Goal: Task Accomplishment & Management: Use online tool/utility

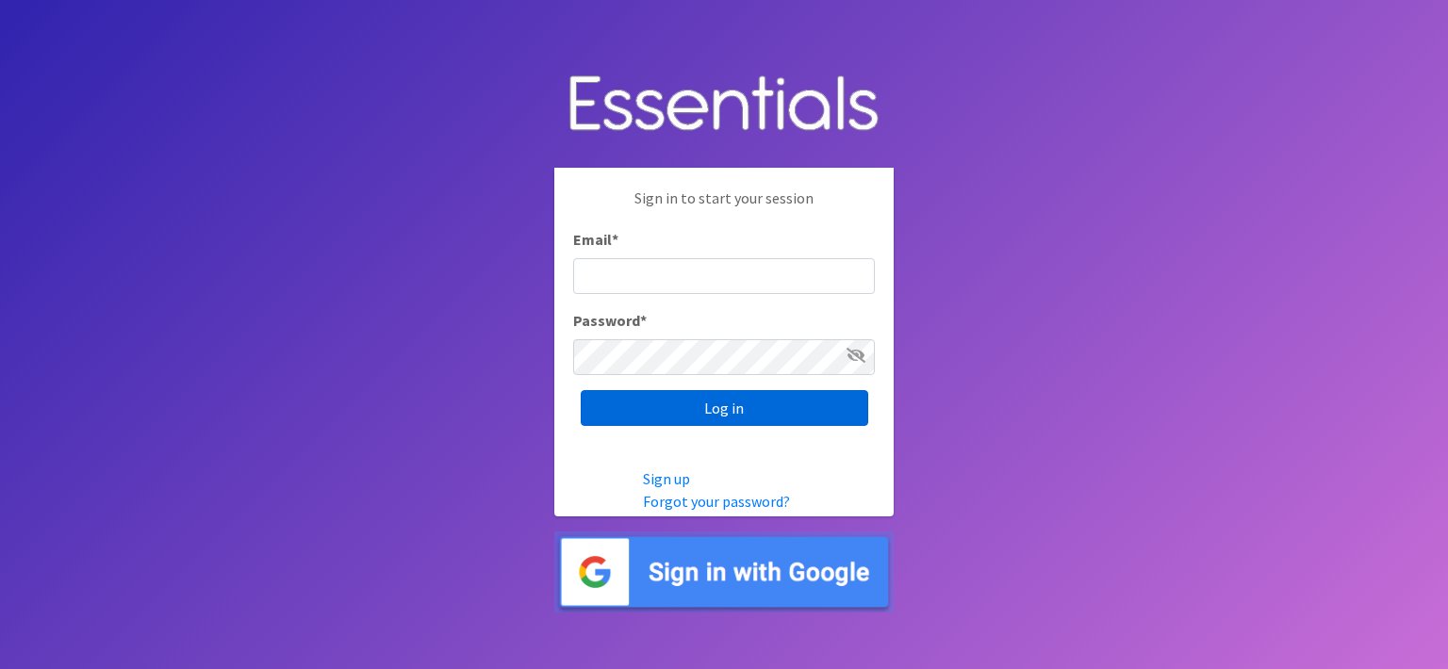
type input "[EMAIL_ADDRESS][DOMAIN_NAME]"
click at [653, 397] on input "Log in" at bounding box center [724, 408] width 287 height 36
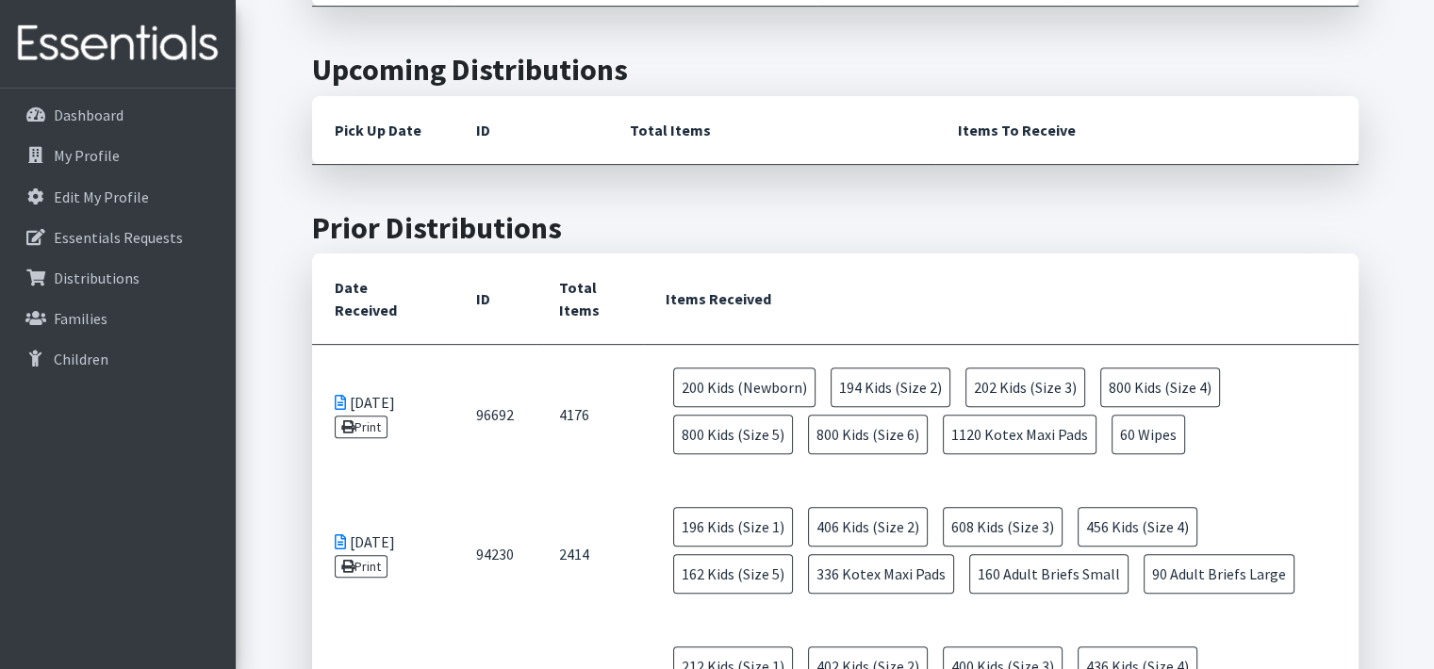
scroll to position [754, 0]
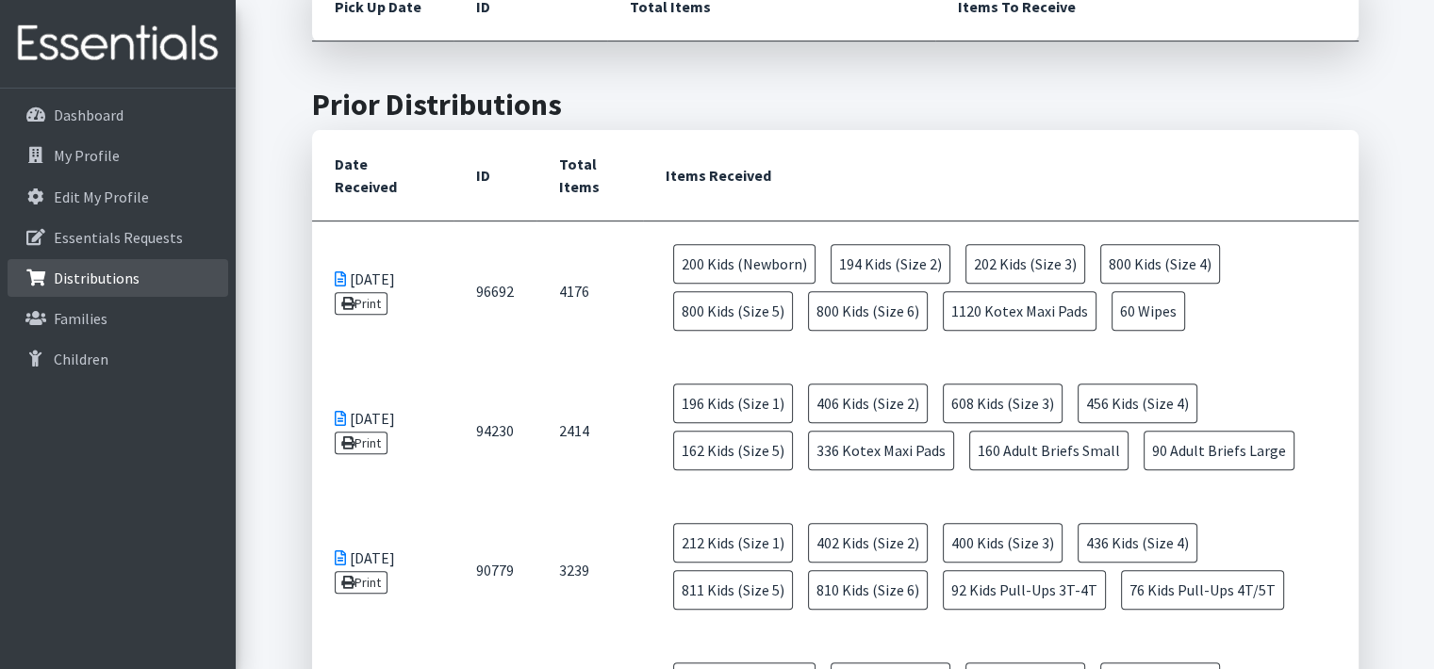
click at [127, 273] on p "Distributions" at bounding box center [97, 278] width 86 height 19
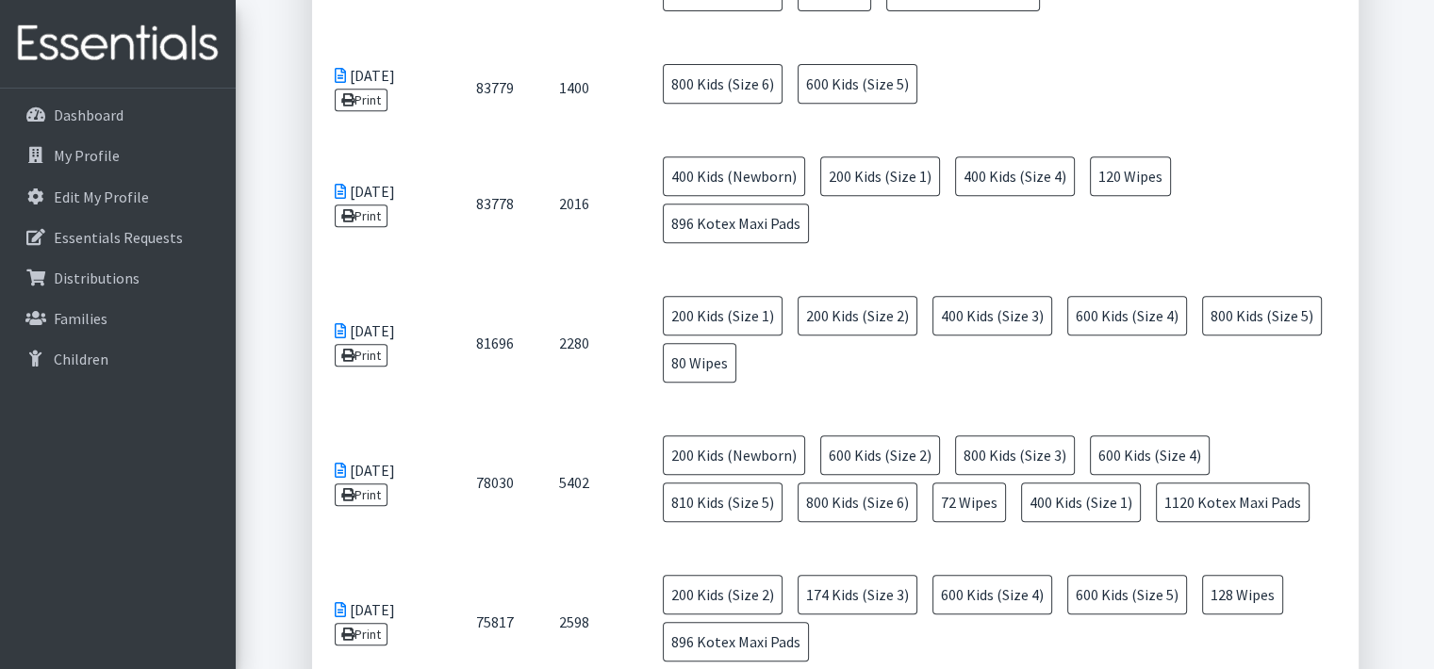
scroll to position [848, 0]
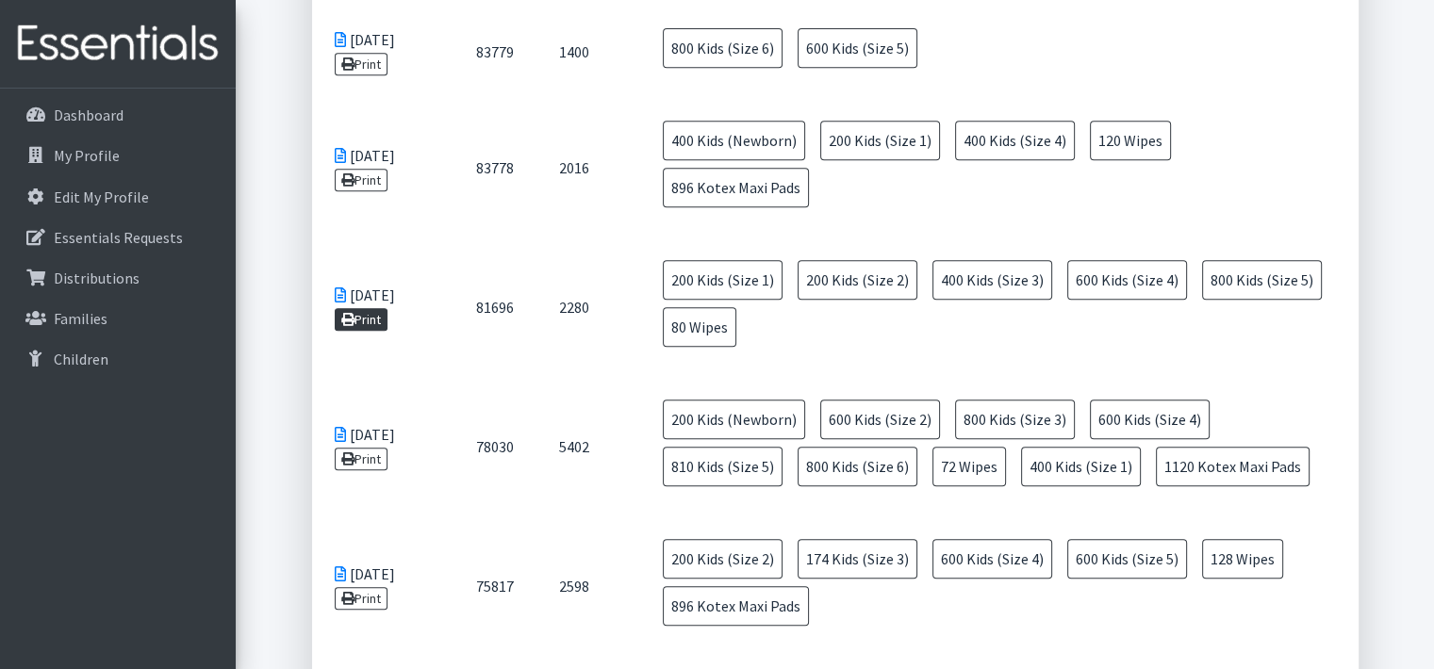
click at [376, 308] on link "Print" at bounding box center [362, 319] width 54 height 23
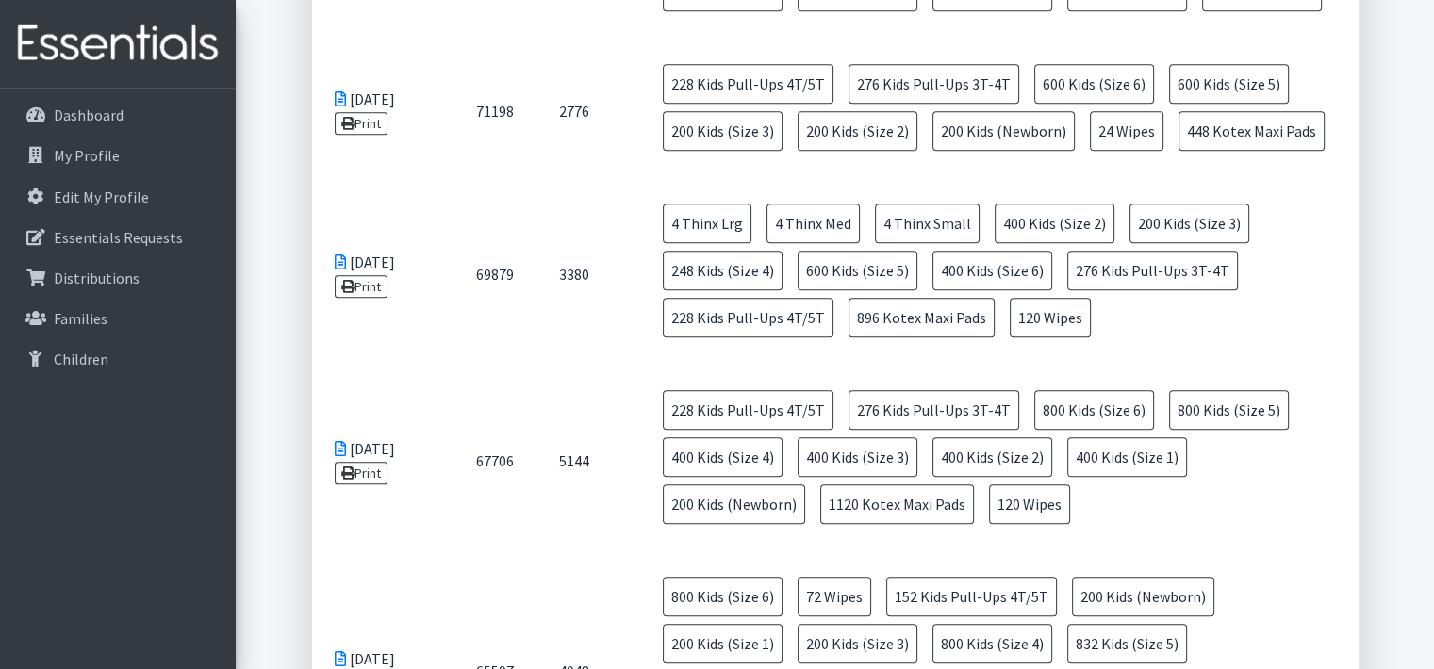
scroll to position [1979, 0]
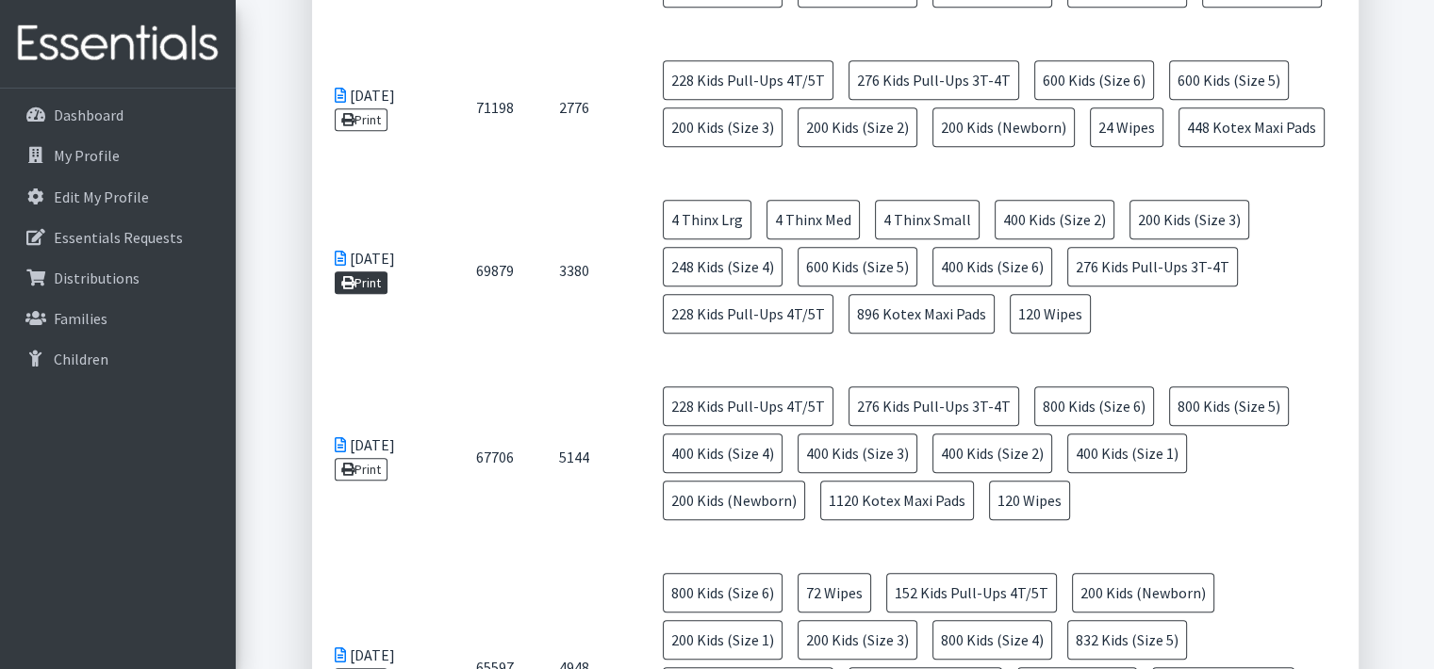
click at [361, 271] on link "Print" at bounding box center [362, 282] width 54 height 23
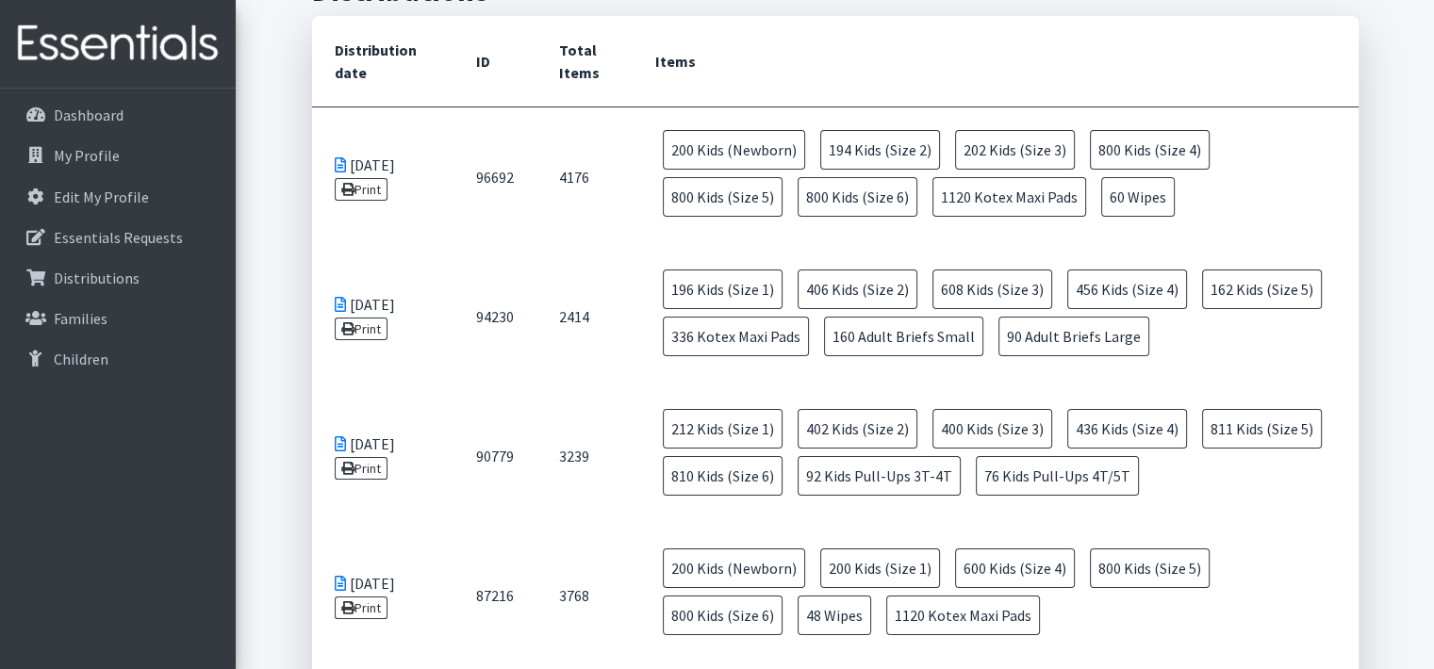
scroll to position [0, 0]
